Goal: Task Accomplishment & Management: Manage account settings

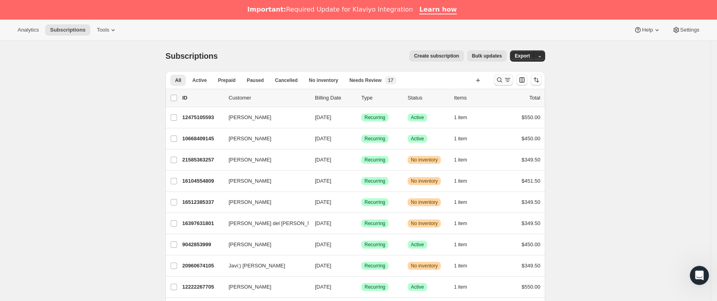
click at [500, 82] on icon "Buscar y filtrar resultados" at bounding box center [500, 80] width 8 height 8
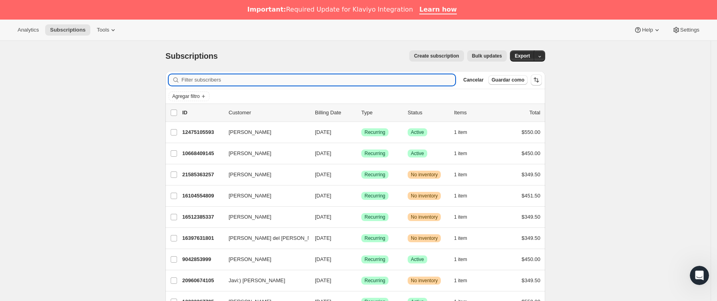
paste input "[EMAIL_ADDRESS][DOMAIN_NAME]"
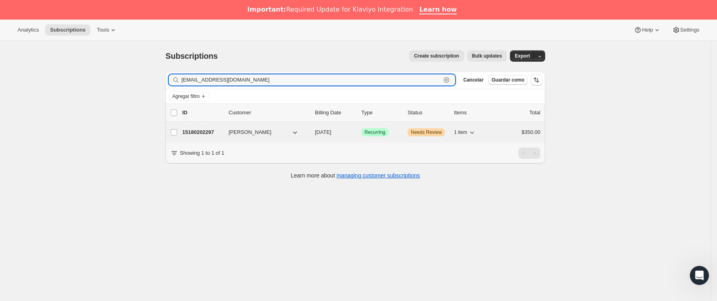
type input "[EMAIL_ADDRESS][DOMAIN_NAME]"
click at [228, 135] on div "15180202297 [PERSON_NAME] [DATE] Logrado Recurring Advertencia Needs Review 1 i…" at bounding box center [361, 132] width 358 height 11
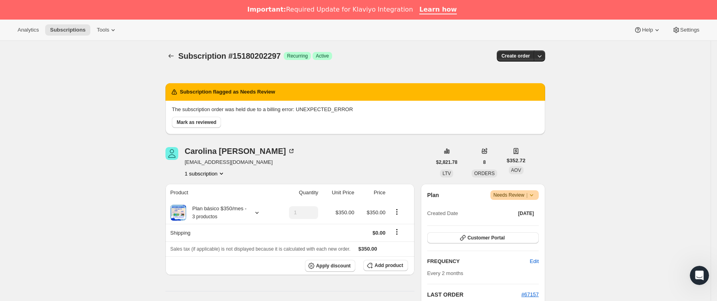
click at [533, 195] on icon at bounding box center [531, 195] width 3 height 2
click at [530, 227] on span "Cancel subscription" at bounding box center [518, 224] width 45 height 6
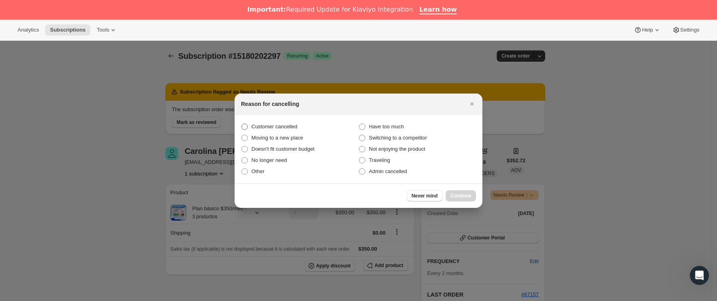
click at [288, 125] on span "Customer cancelled" at bounding box center [274, 127] width 46 height 6
click at [242, 124] on input "Customer cancelled" at bounding box center [241, 124] width 0 height 0
radio input "true"
click at [468, 193] on span "Continue" at bounding box center [460, 196] width 21 height 6
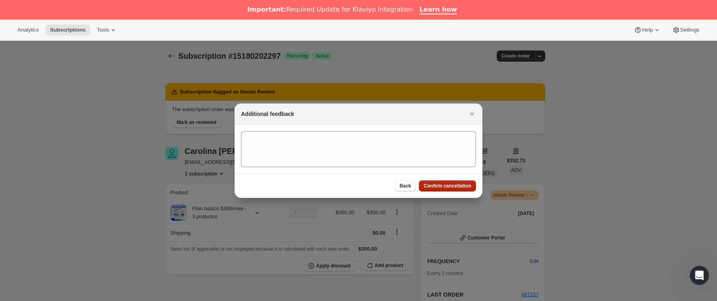
click at [465, 187] on span "Confirm cancellation" at bounding box center [448, 186] width 48 height 6
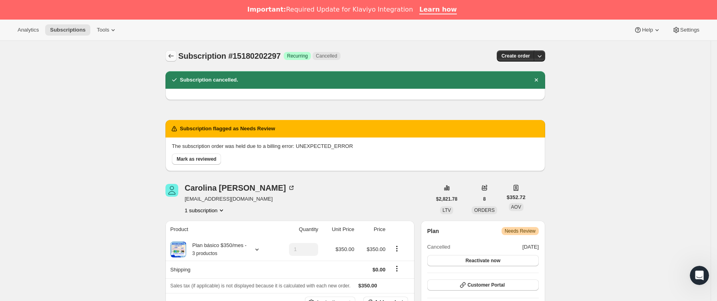
click at [173, 54] on icon "Subscriptions" at bounding box center [171, 56] width 8 height 8
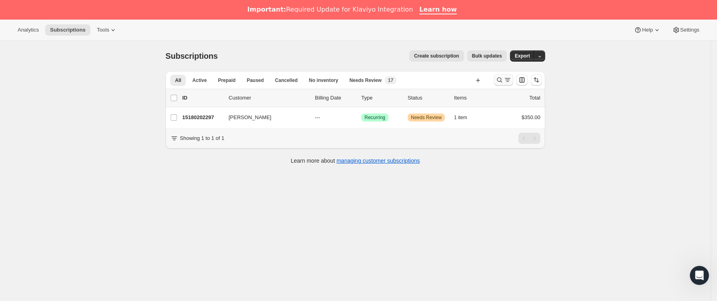
click at [499, 80] on icon "Buscar y filtrar resultados" at bounding box center [500, 80] width 8 height 8
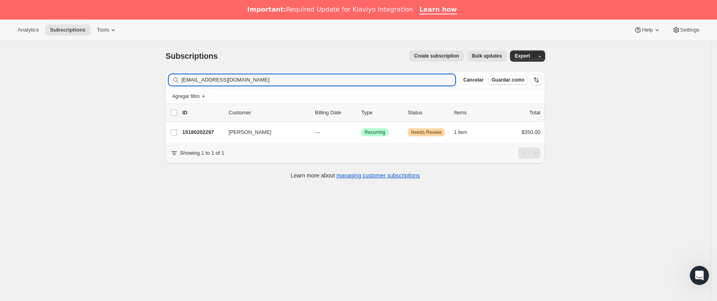
drag, startPoint x: 278, startPoint y: 84, endPoint x: 57, endPoint y: 99, distance: 221.9
click at [57, 99] on div "Subscriptions. Esta página está lista Subscriptions Create subscription Bulk up…" at bounding box center [355, 191] width 711 height 301
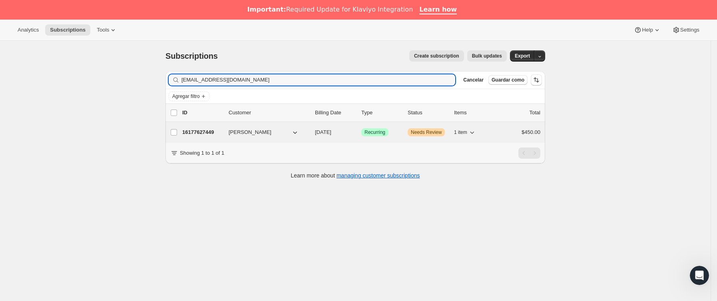
type input "[EMAIL_ADDRESS][DOMAIN_NAME]"
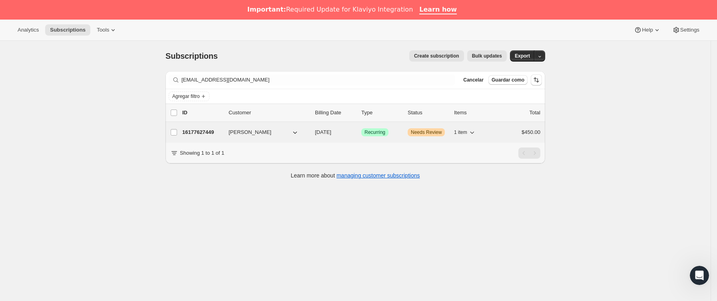
click at [235, 132] on span "[PERSON_NAME]" at bounding box center [250, 132] width 43 height 8
click at [224, 128] on div "16177627449 [PERSON_NAME] [DATE] Logrado Recurring Advertencia Needs Review 1 i…" at bounding box center [361, 132] width 358 height 11
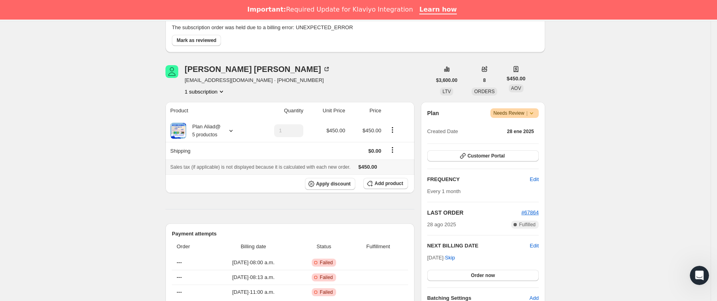
scroll to position [120, 0]
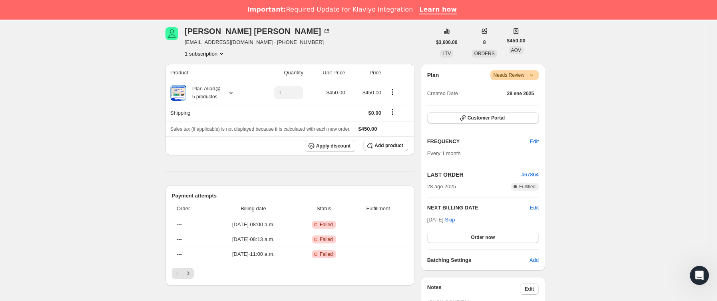
click at [536, 72] on icon at bounding box center [532, 75] width 8 height 8
click at [529, 102] on span "Cancel subscription" at bounding box center [518, 105] width 45 height 6
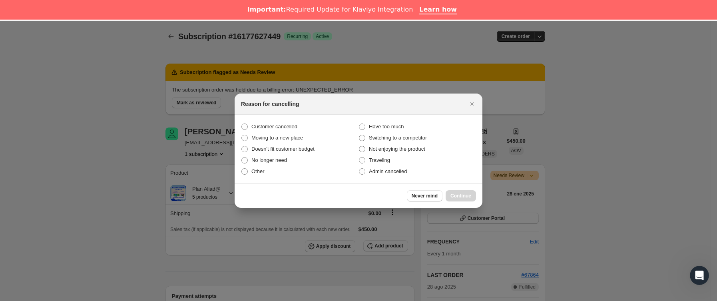
scroll to position [20, 0]
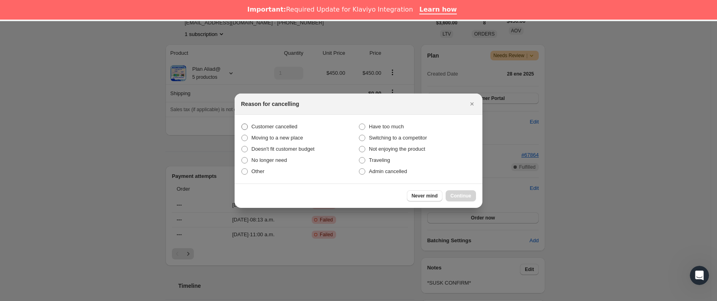
click at [280, 124] on span "Customer cancelled" at bounding box center [274, 127] width 46 height 6
click at [242, 124] on input "Customer cancelled" at bounding box center [241, 124] width 0 height 0
radio input "true"
click at [454, 194] on span "Continue" at bounding box center [460, 196] width 21 height 6
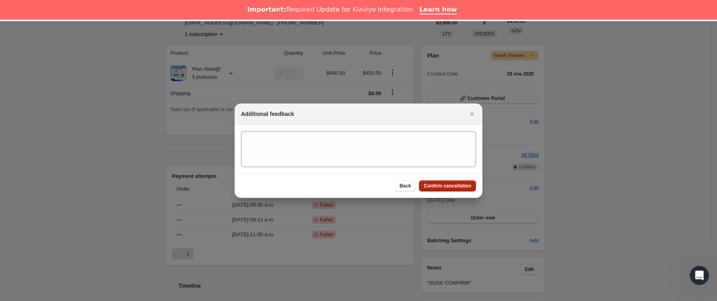
click at [453, 188] on span "Confirm cancellation" at bounding box center [448, 186] width 48 height 6
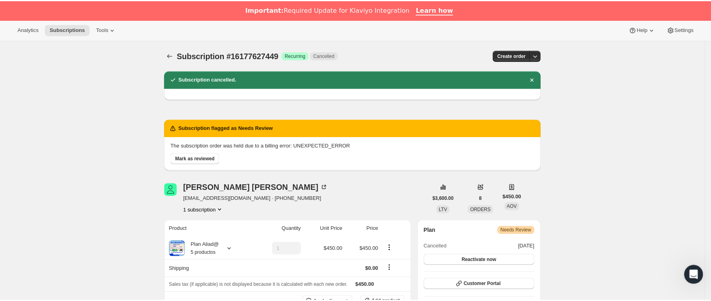
scroll to position [0, 0]
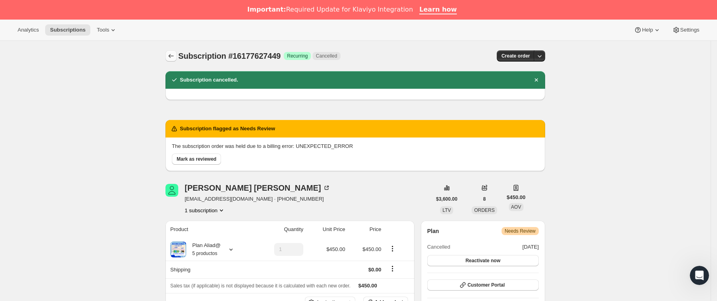
click at [173, 53] on icon "Subscriptions" at bounding box center [171, 56] width 8 height 8
